Goal: Task Accomplishment & Management: Manage account settings

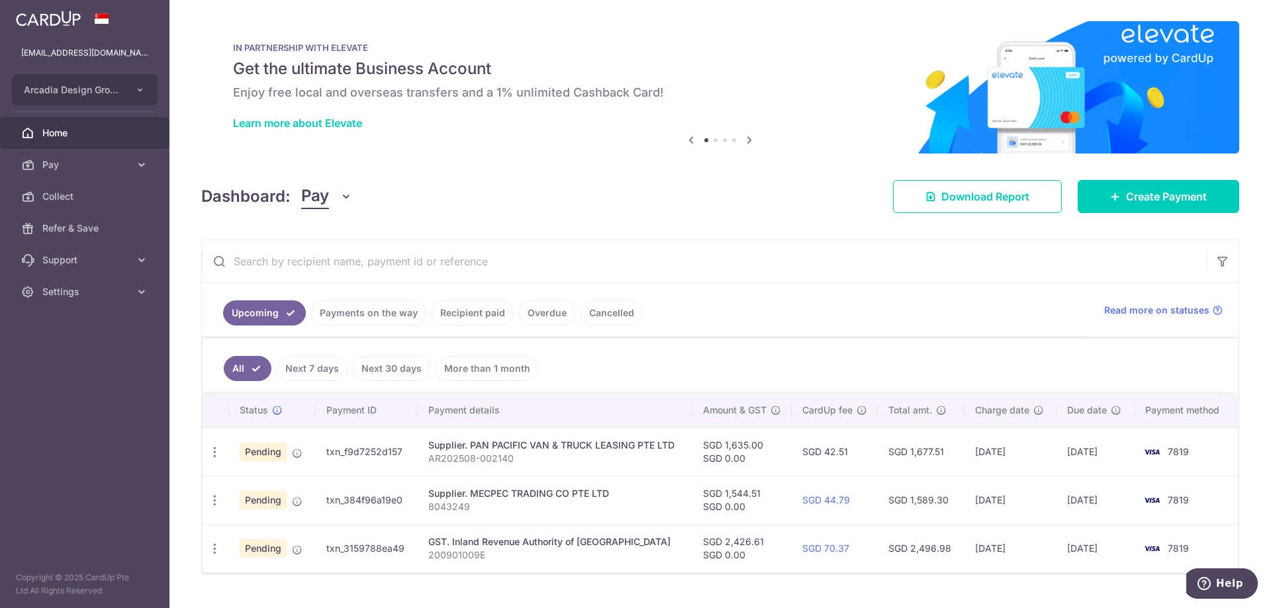
click at [100, 128] on span "Home" at bounding box center [85, 132] width 87 height 13
